Goal: Information Seeking & Learning: Learn about a topic

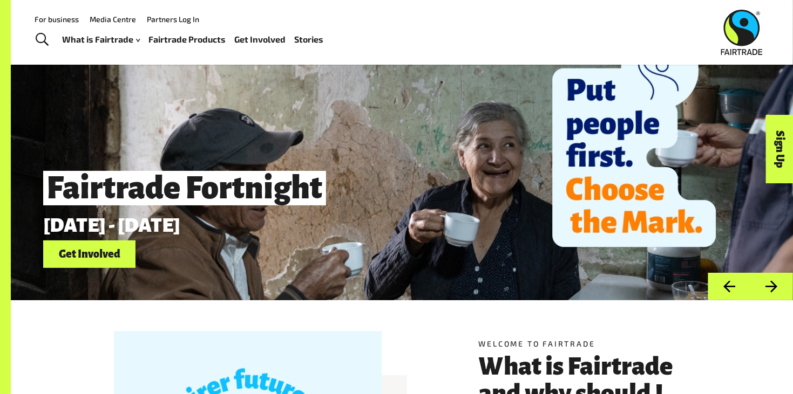
scroll to position [13, 0]
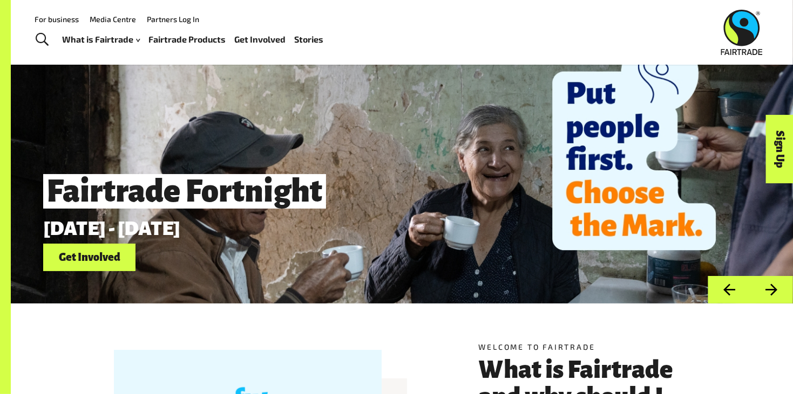
click at [112, 264] on link "Get Involved" at bounding box center [89, 258] width 92 height 28
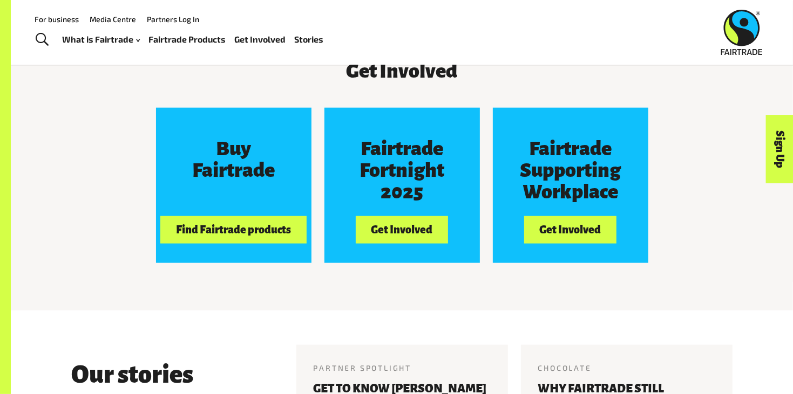
scroll to position [953, 0]
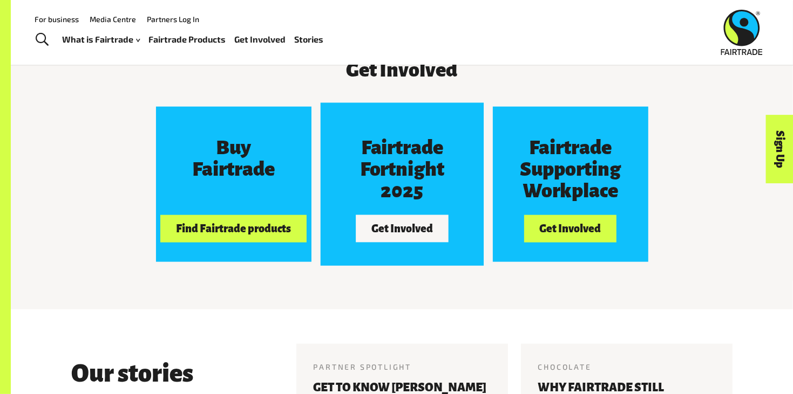
click at [402, 231] on button "Get Involved" at bounding box center [402, 228] width 92 height 27
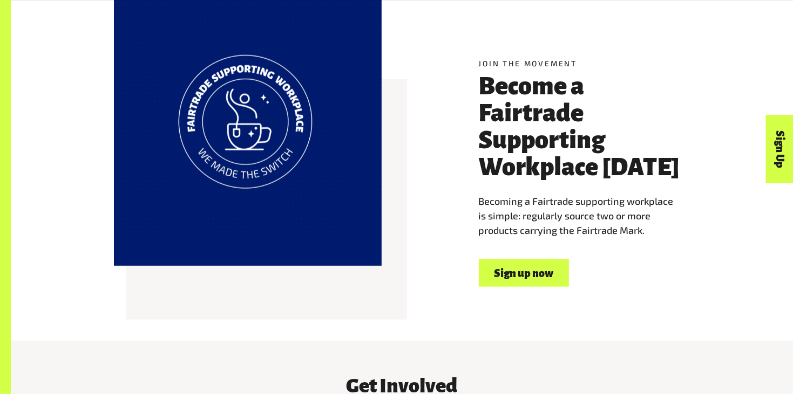
scroll to position [635, 0]
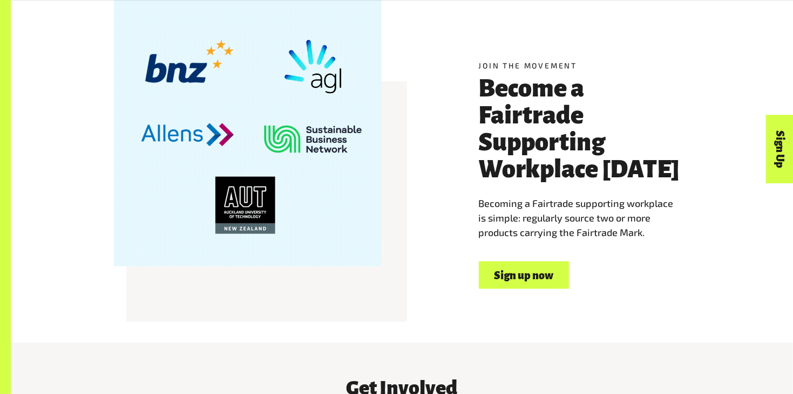
click at [529, 278] on link "Sign up now" at bounding box center [524, 276] width 90 height 28
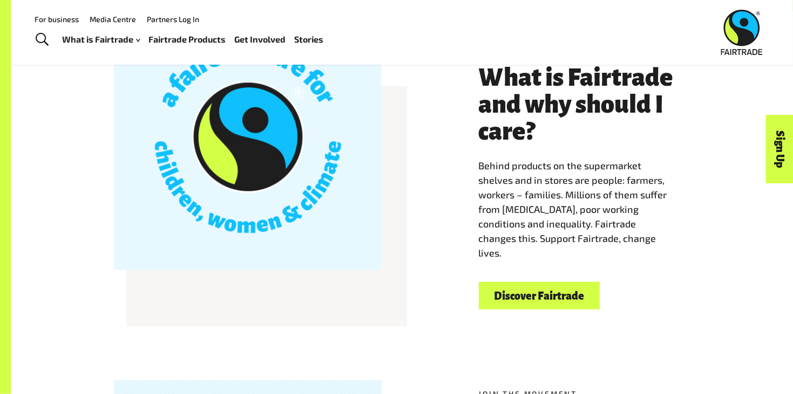
scroll to position [301, 0]
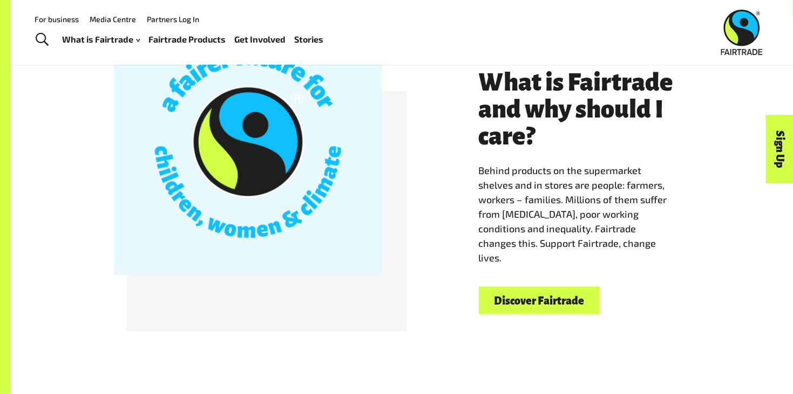
click at [205, 43] on link "Fairtrade Products" at bounding box center [187, 40] width 77 height 16
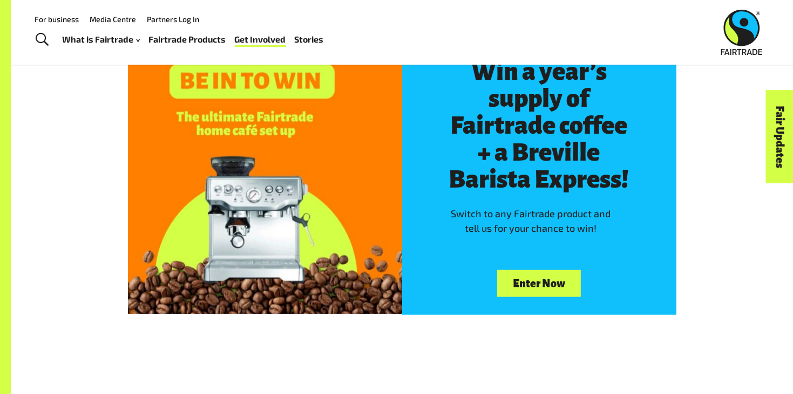
scroll to position [623, 0]
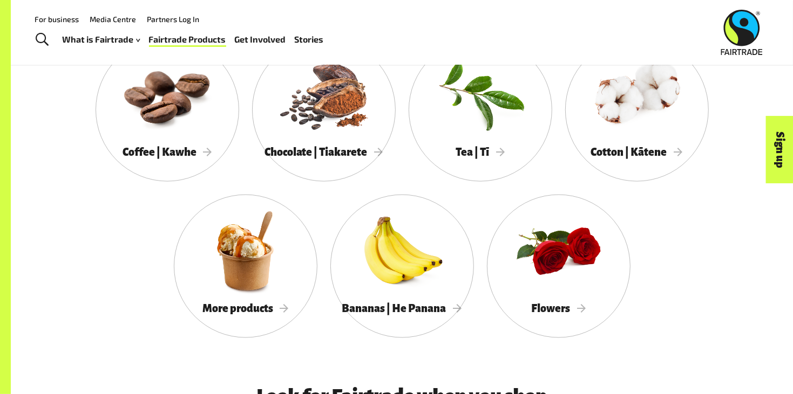
scroll to position [947, 0]
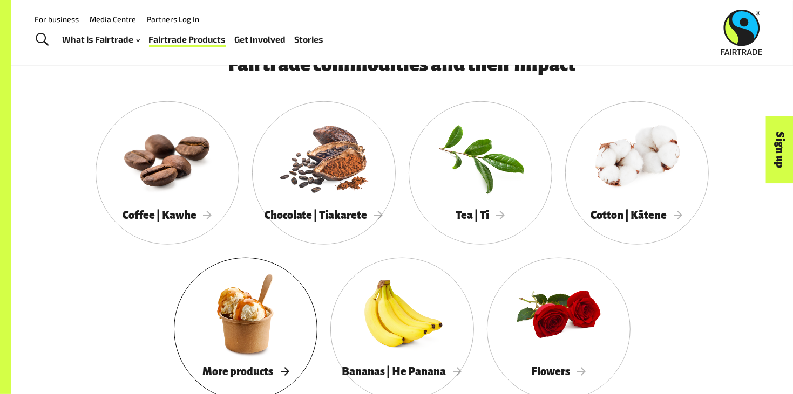
click at [306, 298] on div at bounding box center [246, 314] width 144 height 93
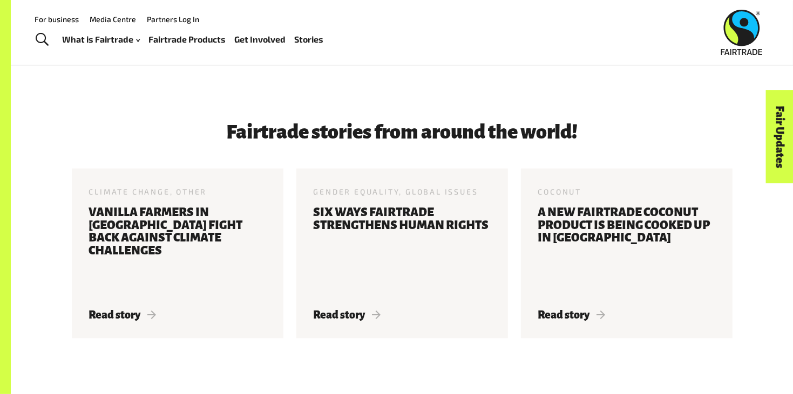
scroll to position [1361, 0]
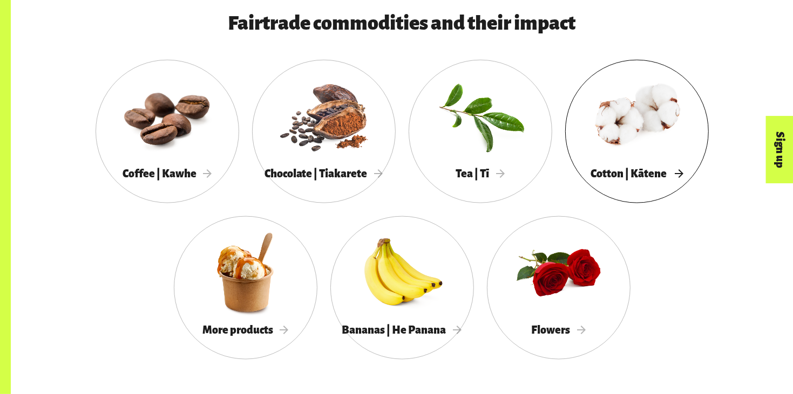
click at [642, 158] on div at bounding box center [637, 116] width 144 height 93
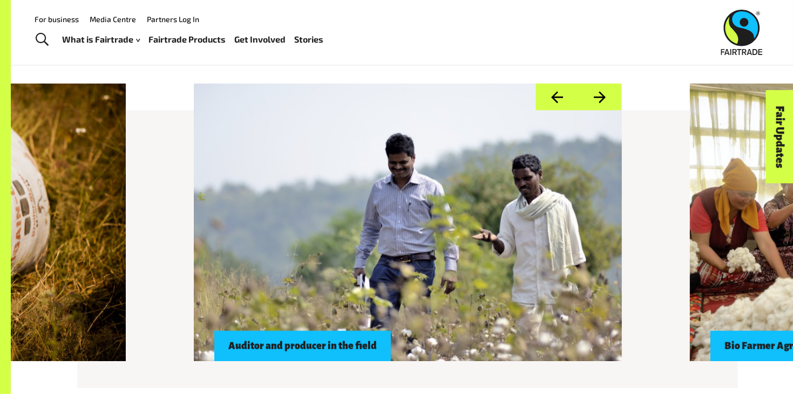
scroll to position [875, 0]
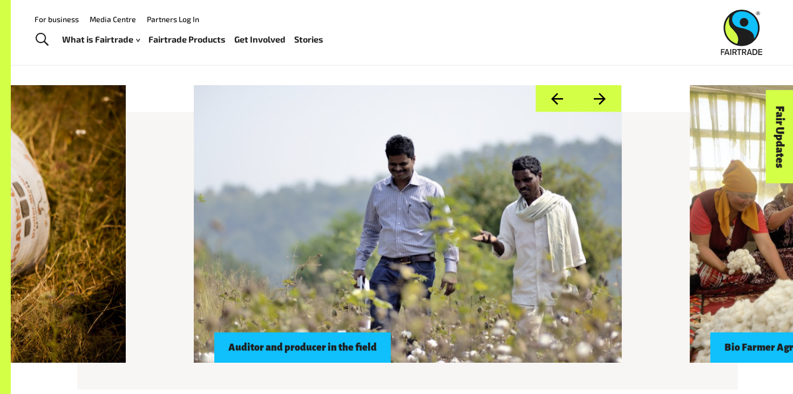
click at [578, 162] on div at bounding box center [408, 224] width 428 height 278
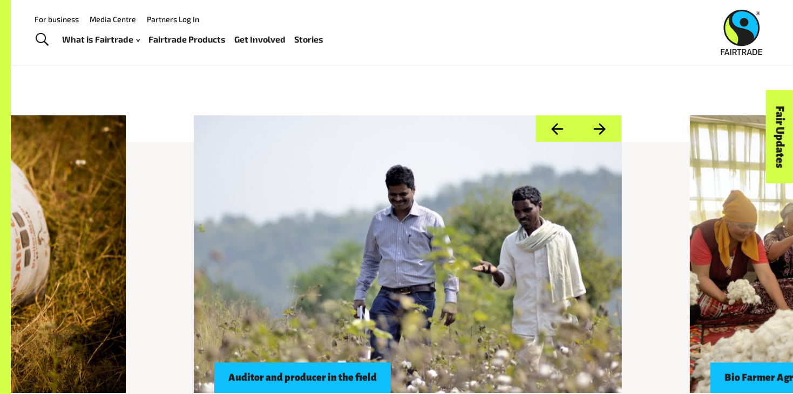
scroll to position [843, 0]
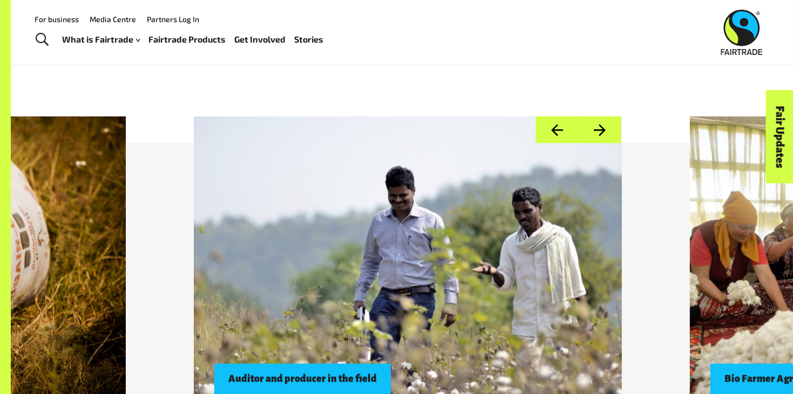
click at [525, 210] on div at bounding box center [408, 256] width 428 height 278
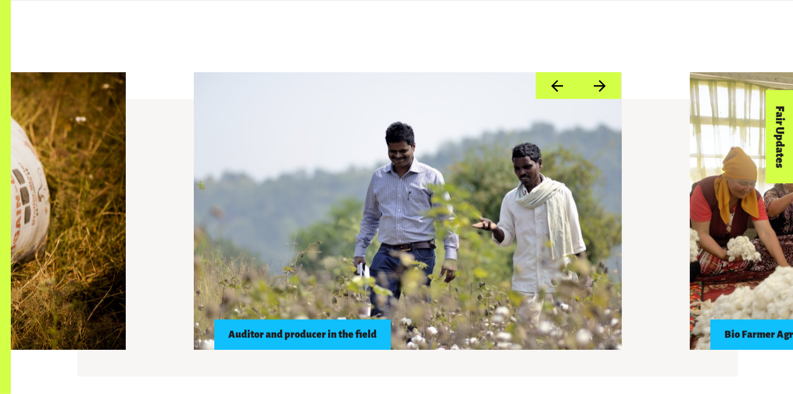
scroll to position [913, 0]
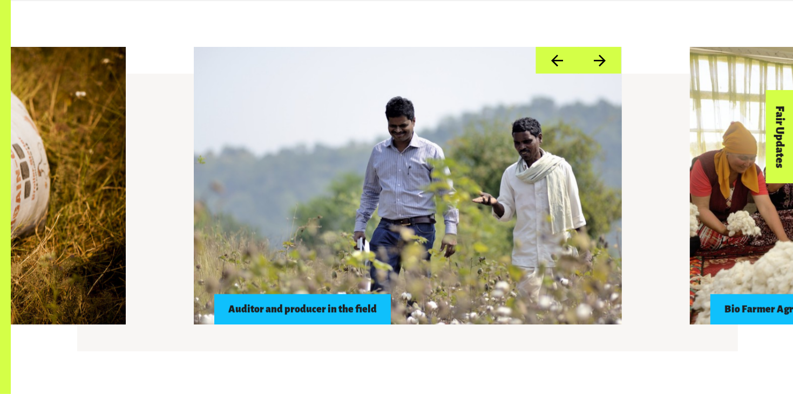
click at [293, 308] on div "Auditor and producer in the field" at bounding box center [302, 310] width 176 height 30
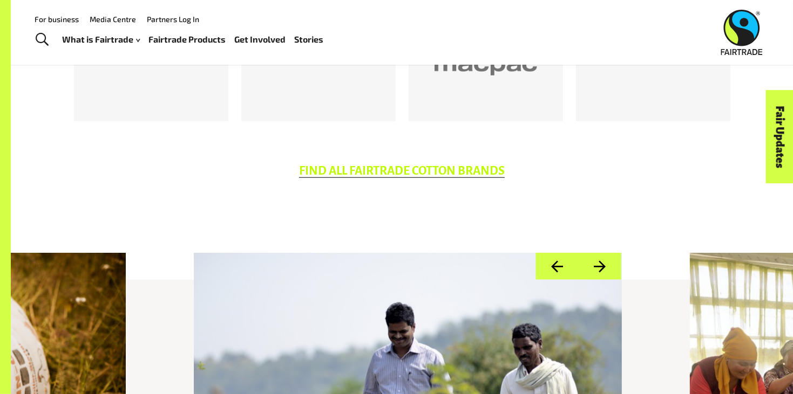
scroll to position [703, 0]
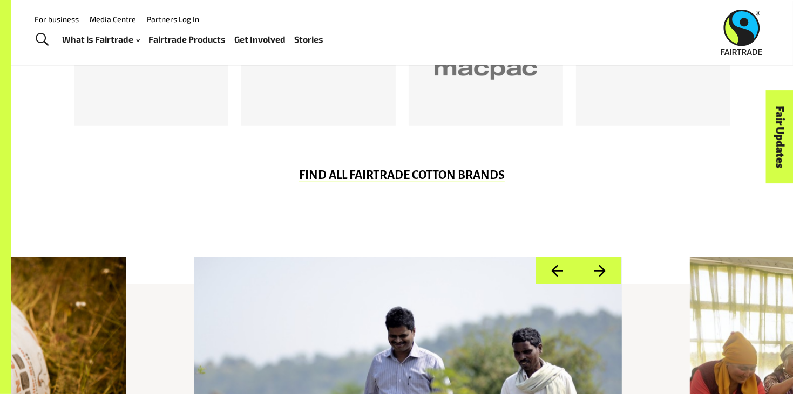
click at [605, 273] on button "Next" at bounding box center [599, 271] width 43 height 28
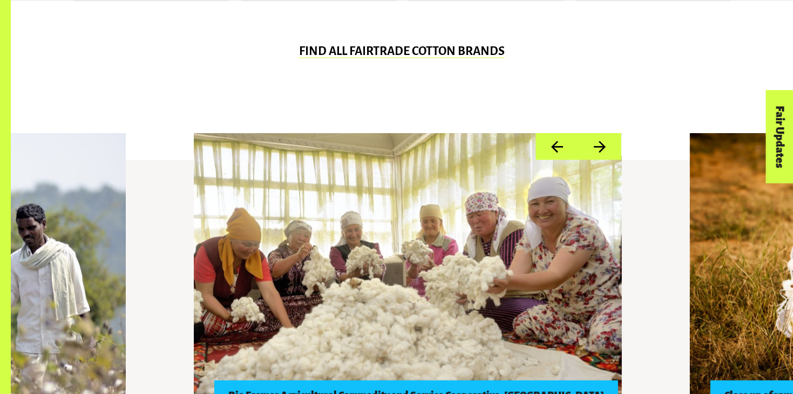
scroll to position [831, 0]
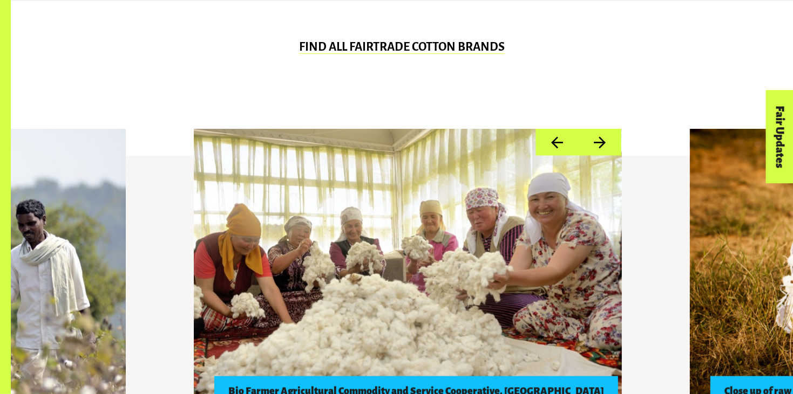
click at [598, 149] on button "Next" at bounding box center [599, 143] width 43 height 28
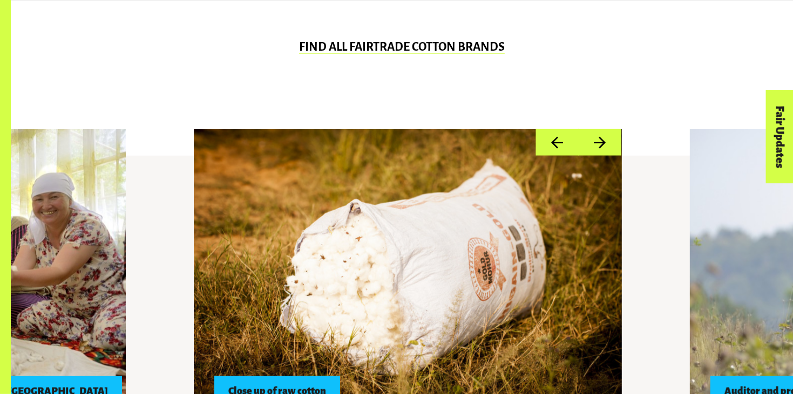
click at [599, 148] on button "Next" at bounding box center [599, 143] width 43 height 28
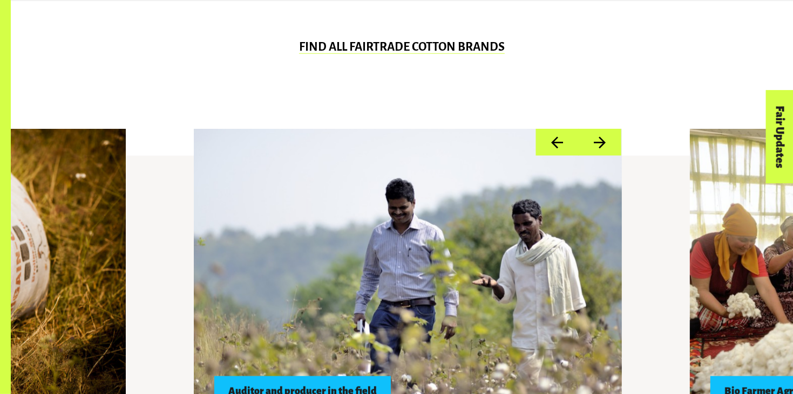
click at [600, 149] on button "Next" at bounding box center [599, 143] width 43 height 28
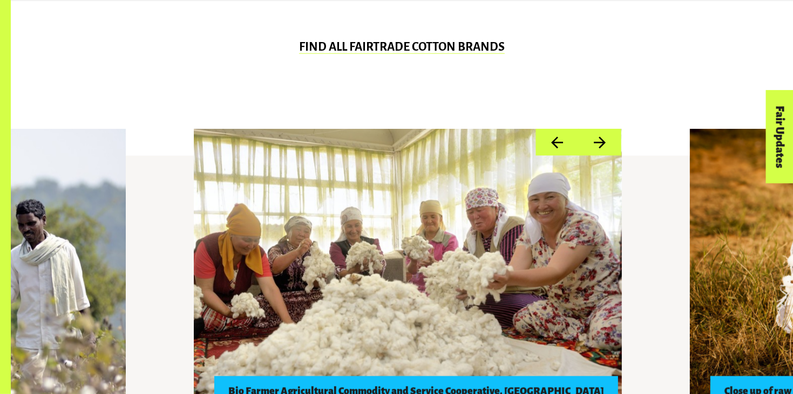
click at [600, 152] on button "Next" at bounding box center [599, 143] width 43 height 28
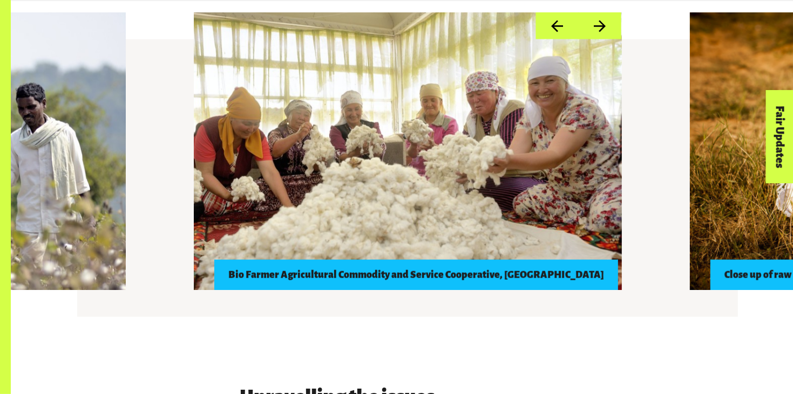
scroll to position [947, 0]
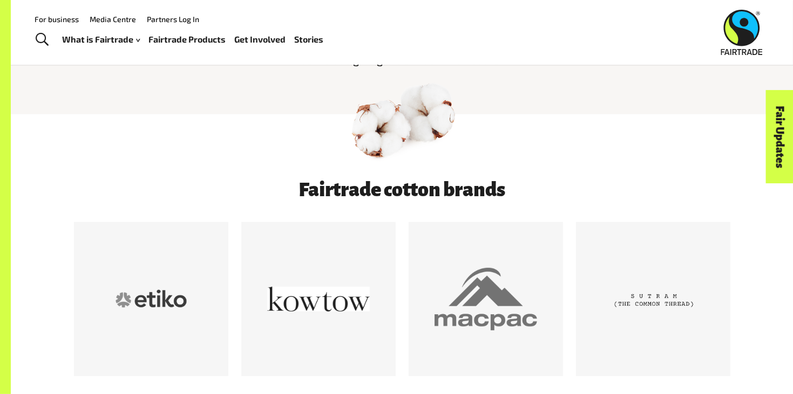
scroll to position [455, 0]
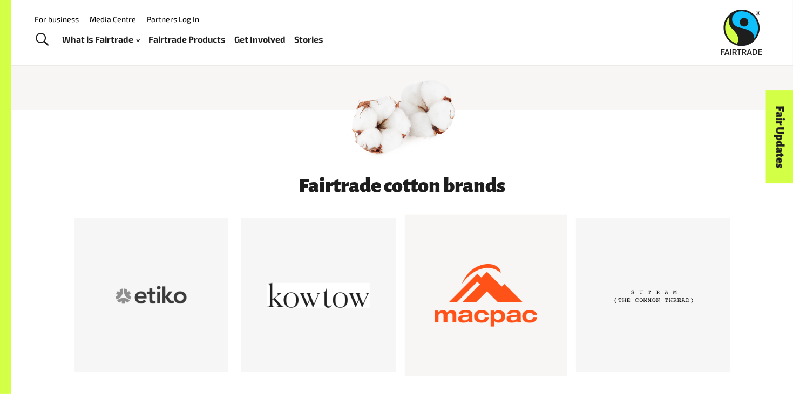
click at [461, 283] on div at bounding box center [485, 295] width 103 height 103
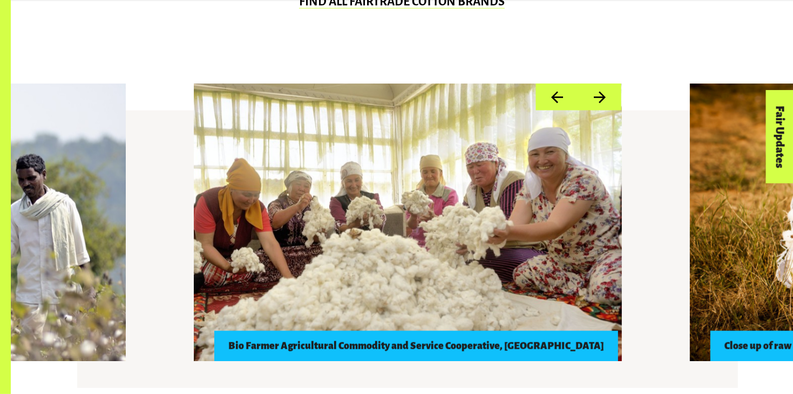
scroll to position [874, 0]
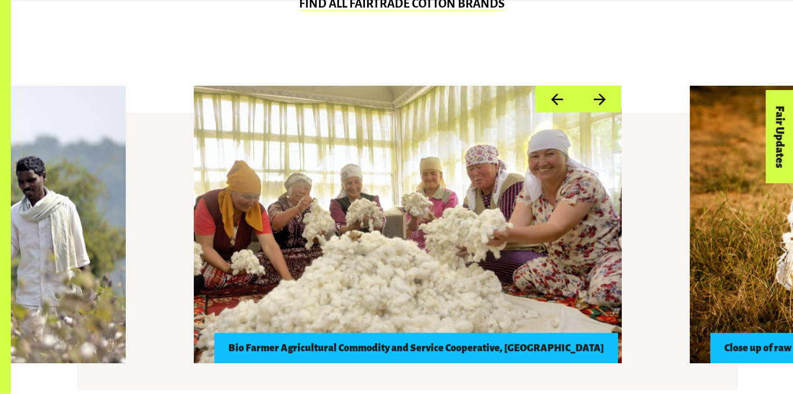
click at [600, 99] on button "Next" at bounding box center [599, 100] width 43 height 28
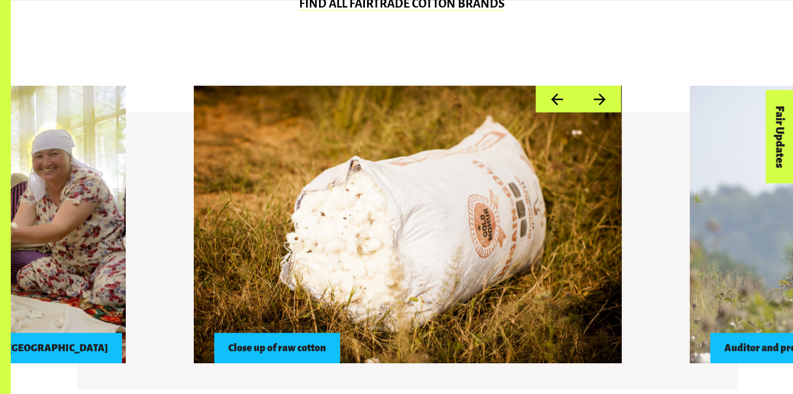
click at [598, 98] on button "Next" at bounding box center [599, 100] width 43 height 28
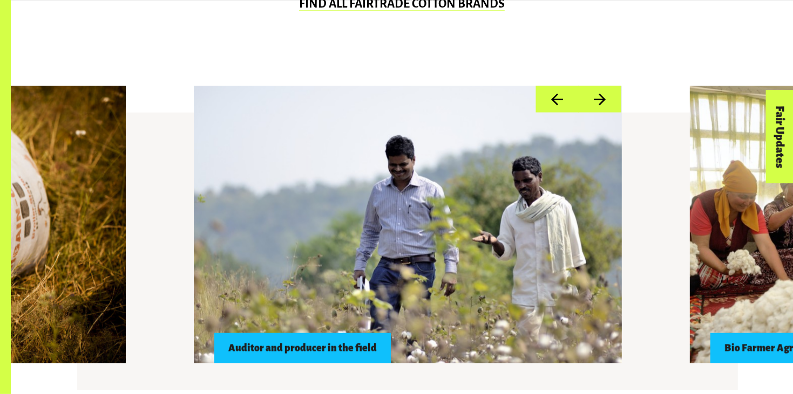
click at [458, 179] on div at bounding box center [408, 225] width 428 height 278
drag, startPoint x: 341, startPoint y: 351, endPoint x: 347, endPoint y: 267, distance: 84.4
click at [347, 267] on div "Auditor and producer in the field" at bounding box center [407, 225] width 441 height 278
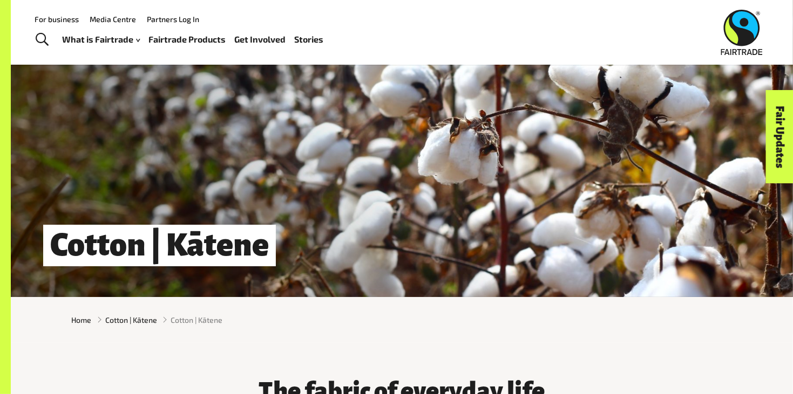
scroll to position [0, 0]
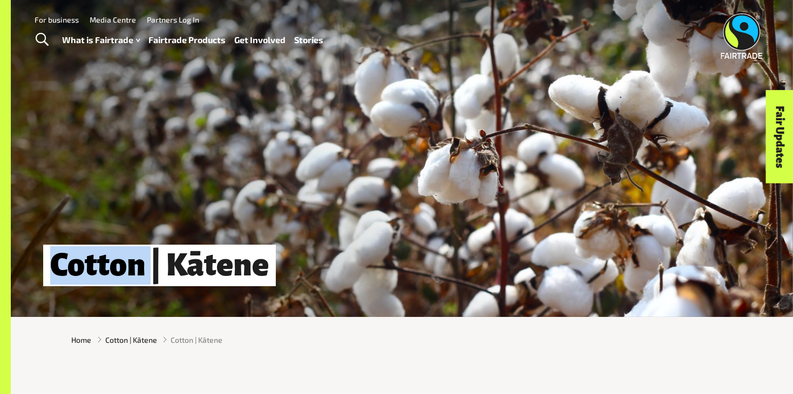
drag, startPoint x: 52, startPoint y: 267, endPoint x: 152, endPoint y: 278, distance: 100.5
click at [152, 278] on h1 "Cotton | Kātene" at bounding box center [159, 266] width 233 height 42
copy h1 "Cotton"
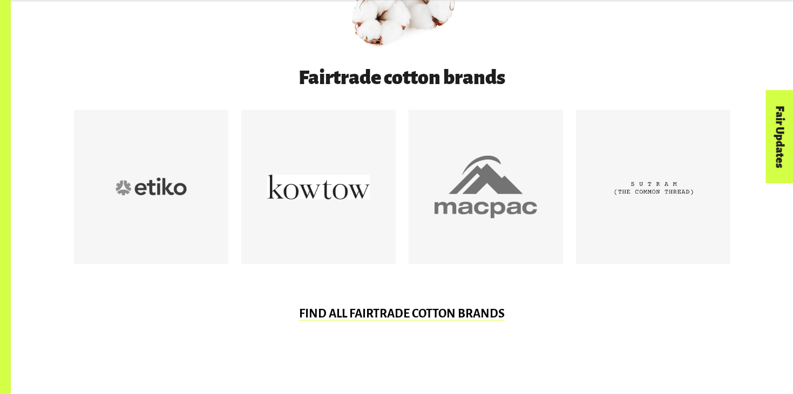
scroll to position [571, 0]
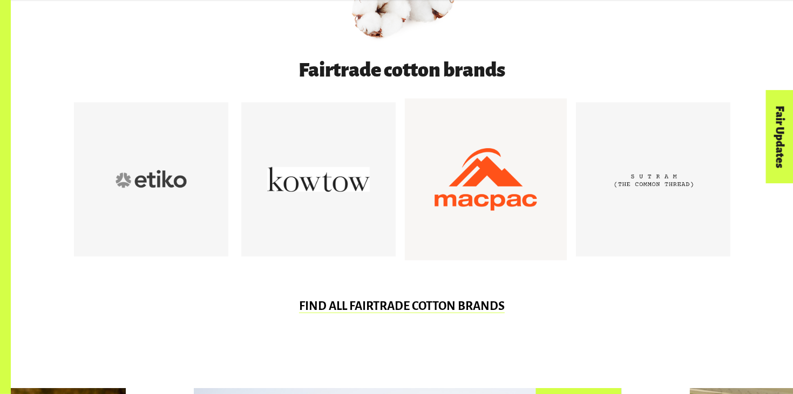
click at [436, 218] on div at bounding box center [485, 179] width 103 height 103
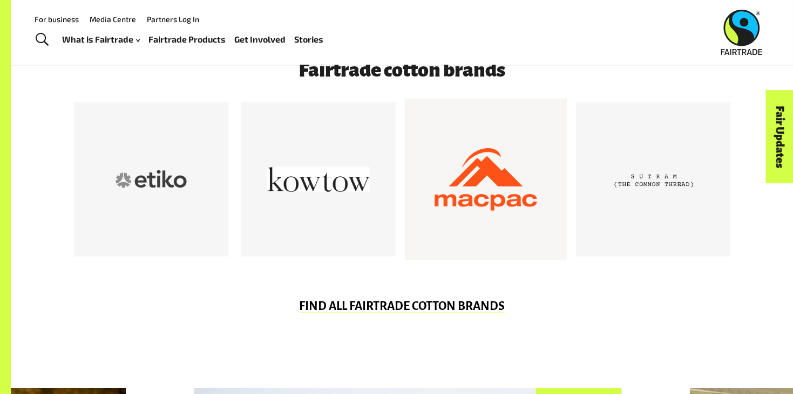
click at [513, 214] on div at bounding box center [485, 179] width 103 height 103
click at [502, 192] on div at bounding box center [485, 179] width 103 height 103
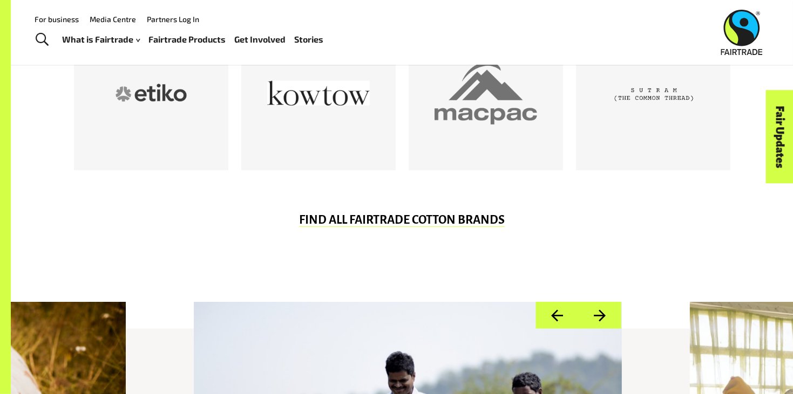
scroll to position [655, 0]
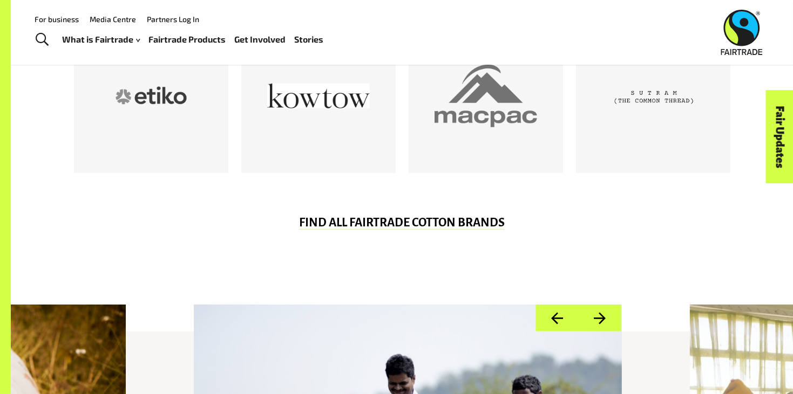
click at [427, 229] on div "FIND ALL FAIRTRADE COTTON BRANDS" at bounding box center [402, 225] width 337 height 19
click at [413, 227] on link "FIND ALL FAIRTRADE COTTON BRANDS" at bounding box center [402, 222] width 206 height 13
